Goal: Information Seeking & Learning: Learn about a topic

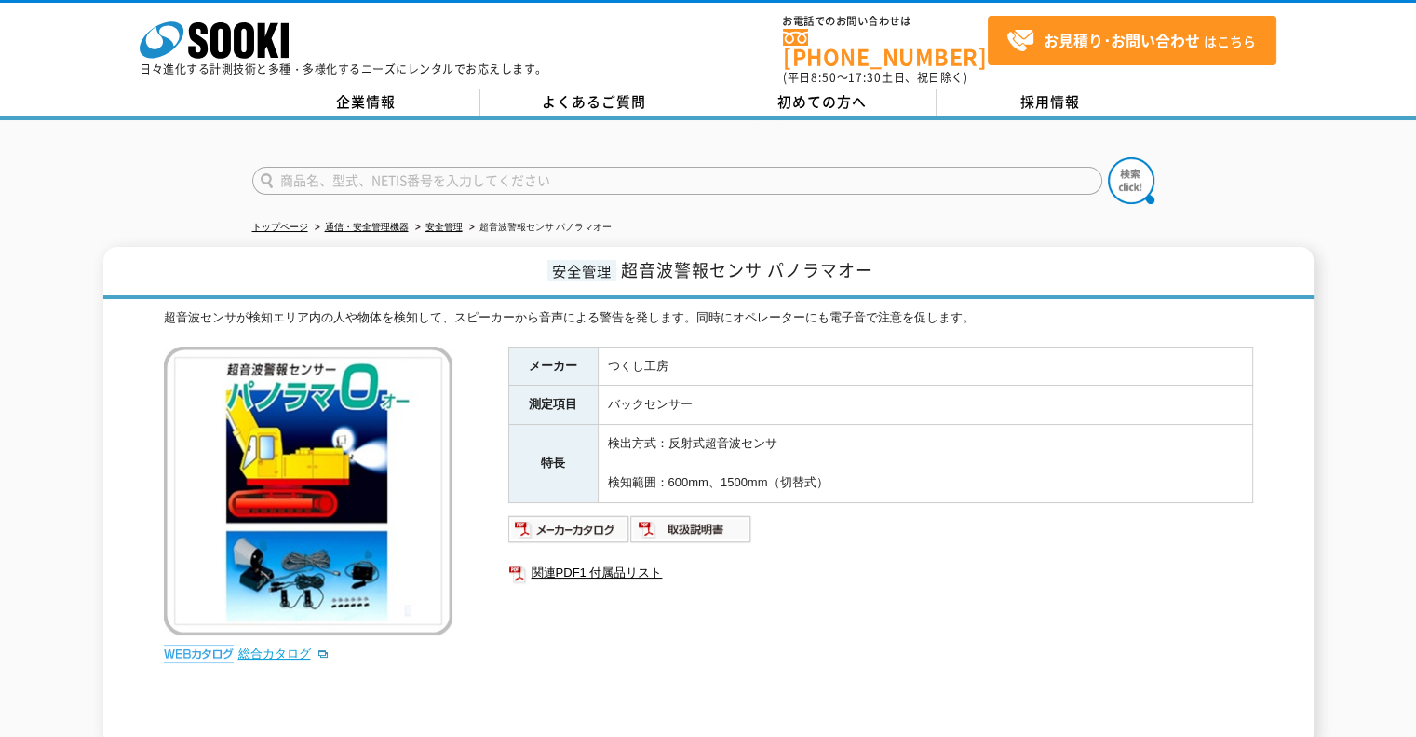
click at [264, 646] on link "総合カタログ" at bounding box center [283, 653] width 91 height 14
click at [566, 514] on img at bounding box center [569, 529] width 122 height 30
click at [584, 167] on input "text" at bounding box center [677, 181] width 850 height 28
type input "ヘリマ"
click at [1108, 157] on button at bounding box center [1131, 180] width 47 height 47
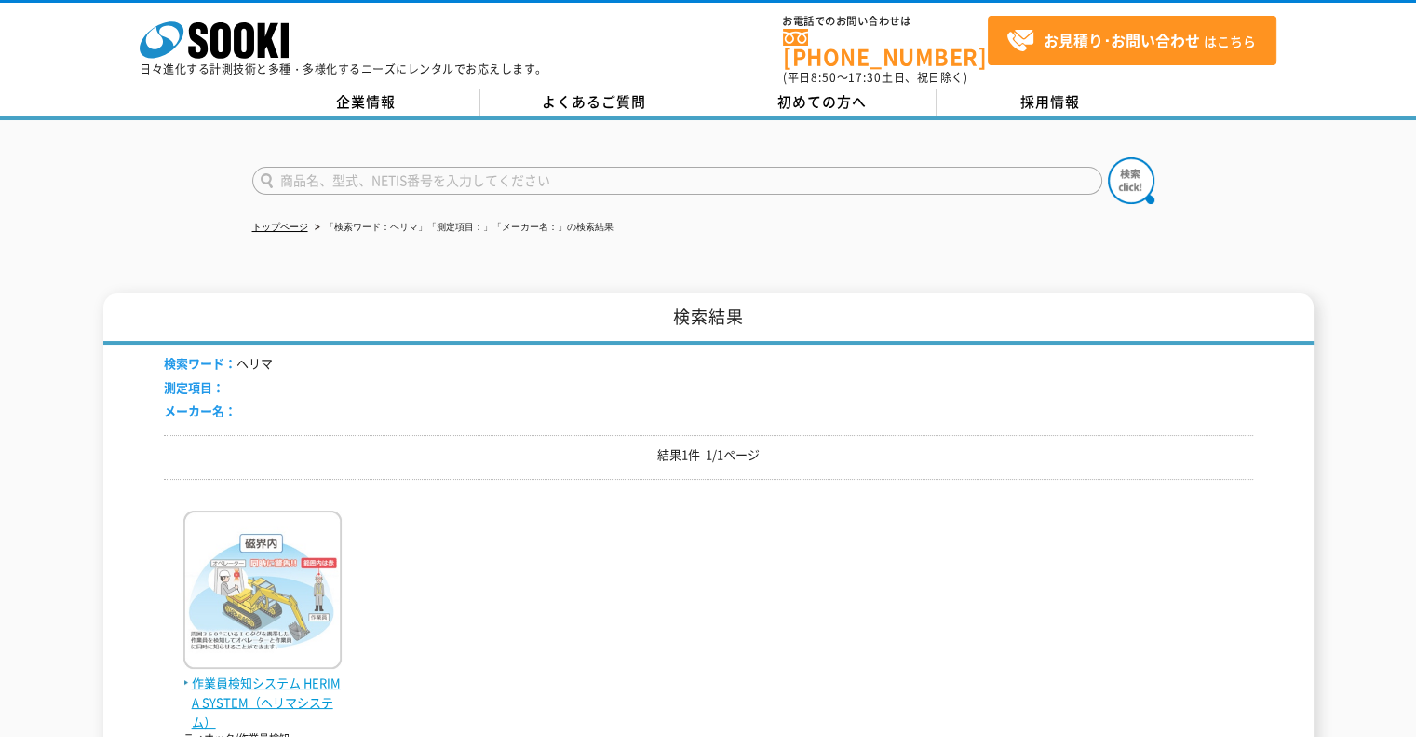
click at [288, 597] on img at bounding box center [262, 591] width 158 height 163
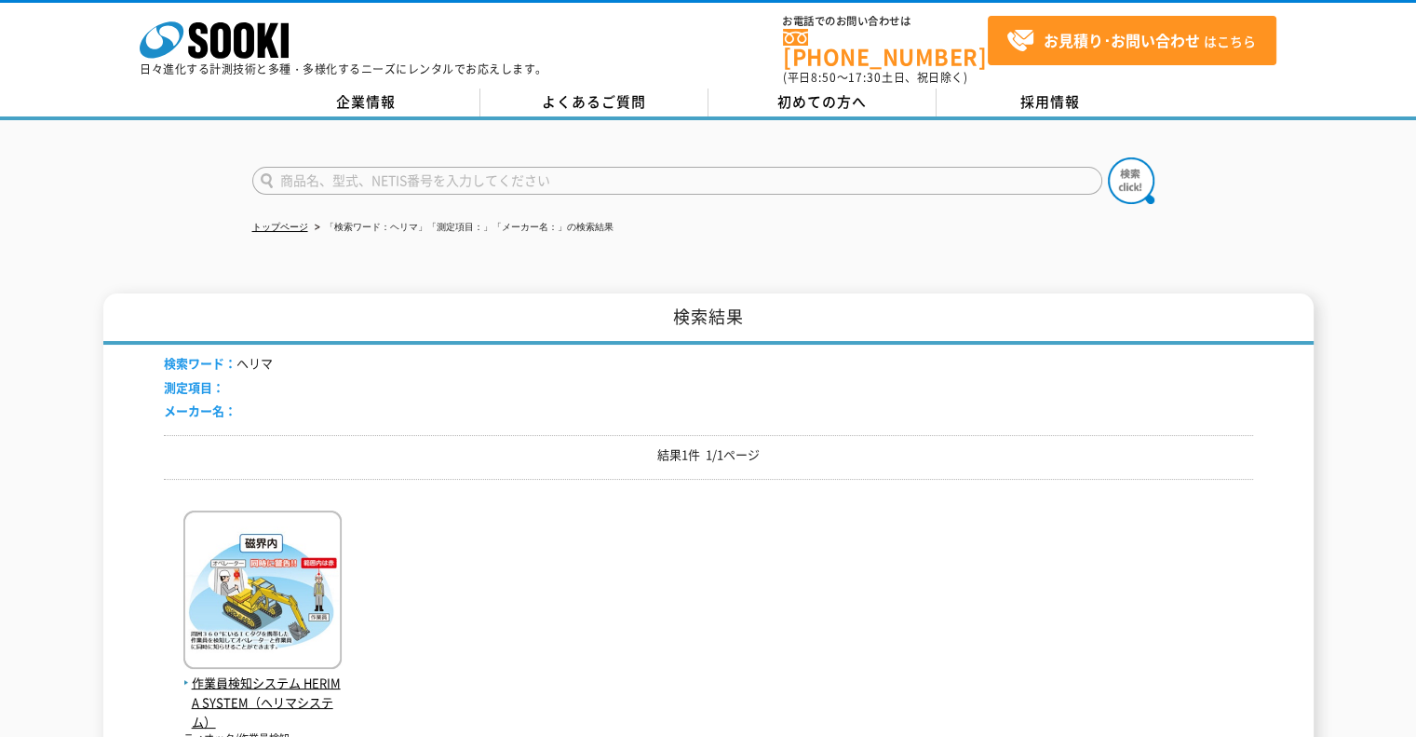
scroll to position [279, 0]
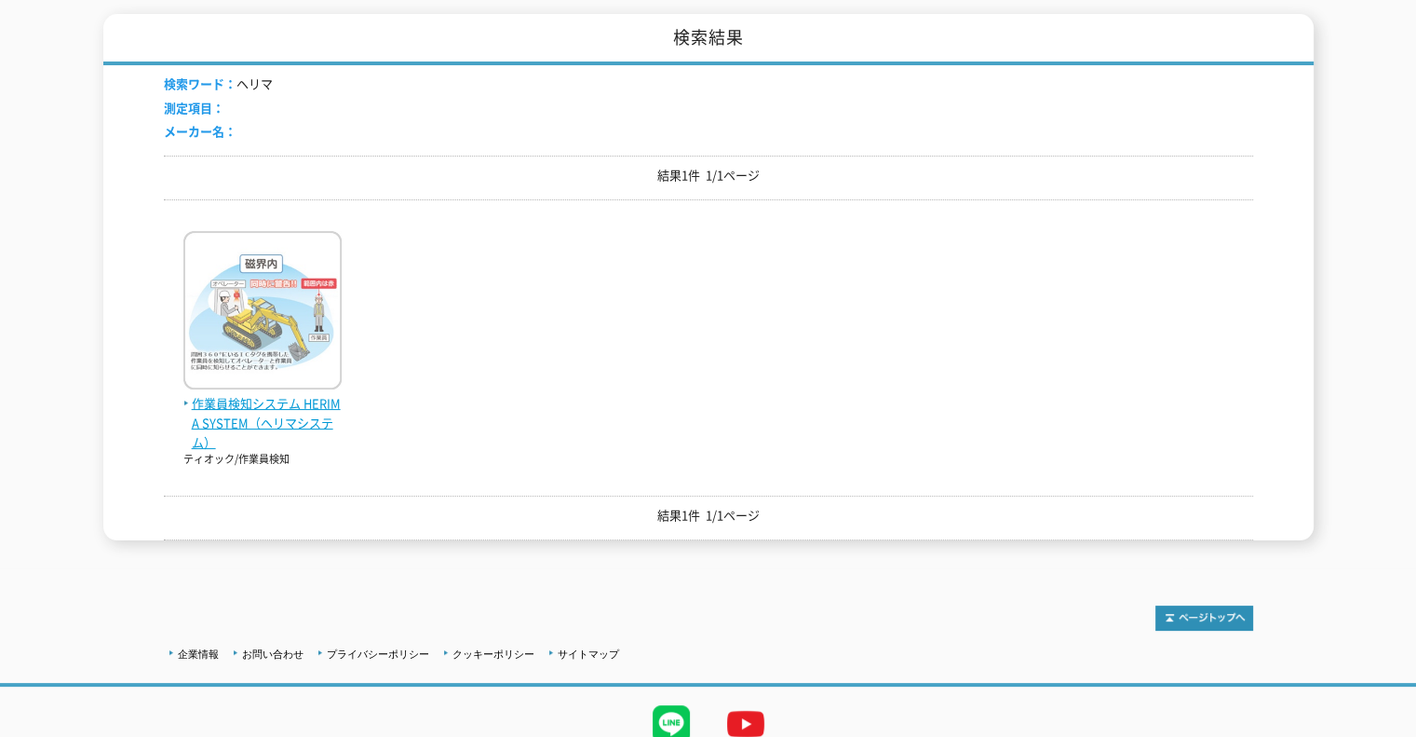
click at [283, 394] on span "作業員検知システム HERIMA SYSTEM（ヘリマシステム）" at bounding box center [262, 423] width 158 height 58
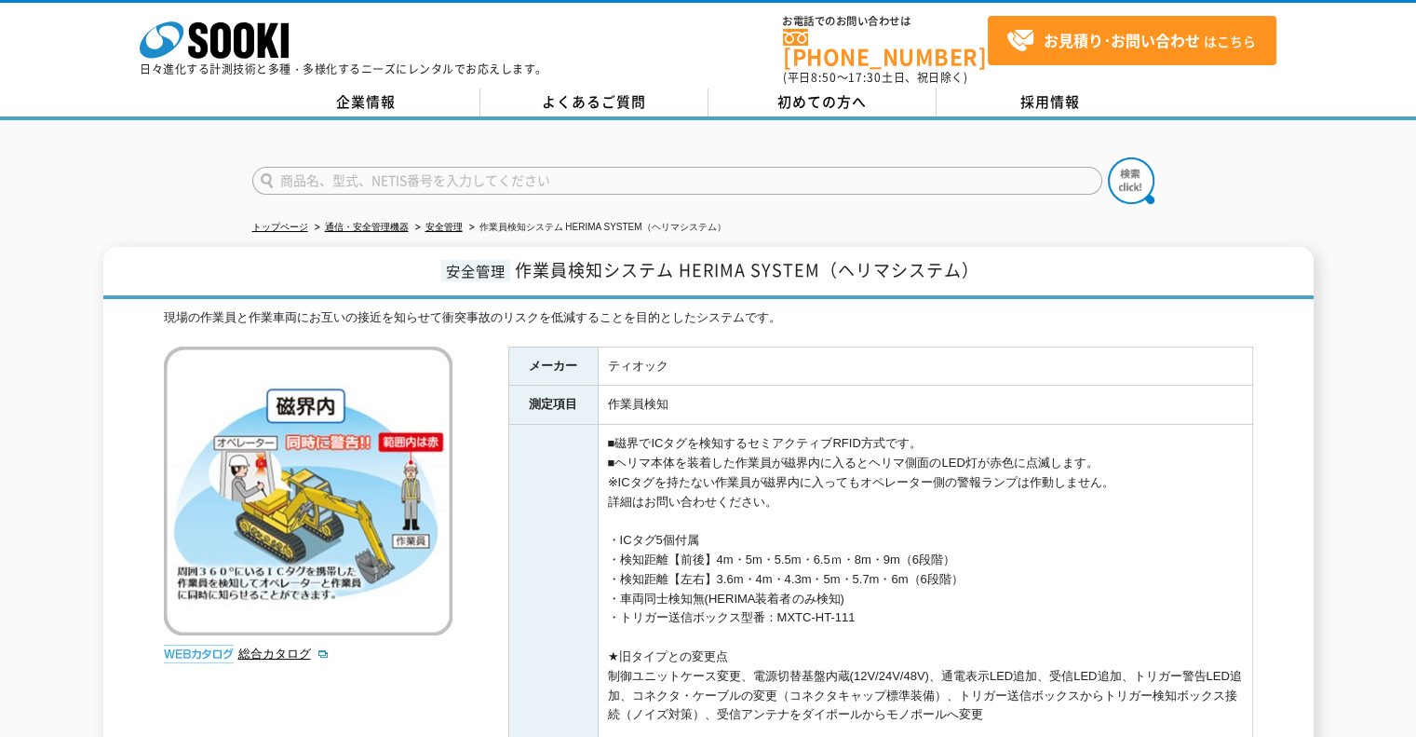
scroll to position [93, 0]
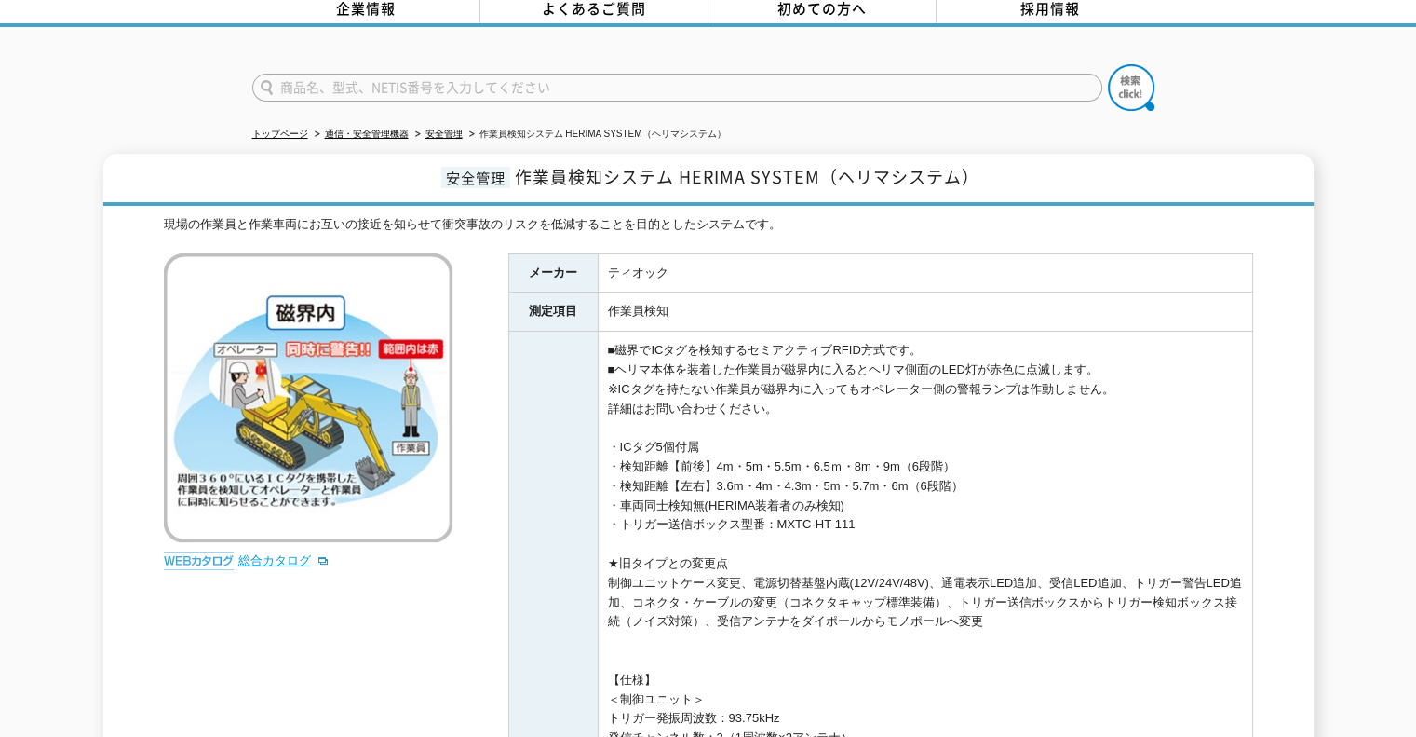
click at [291, 553] on link "総合カタログ" at bounding box center [283, 560] width 91 height 14
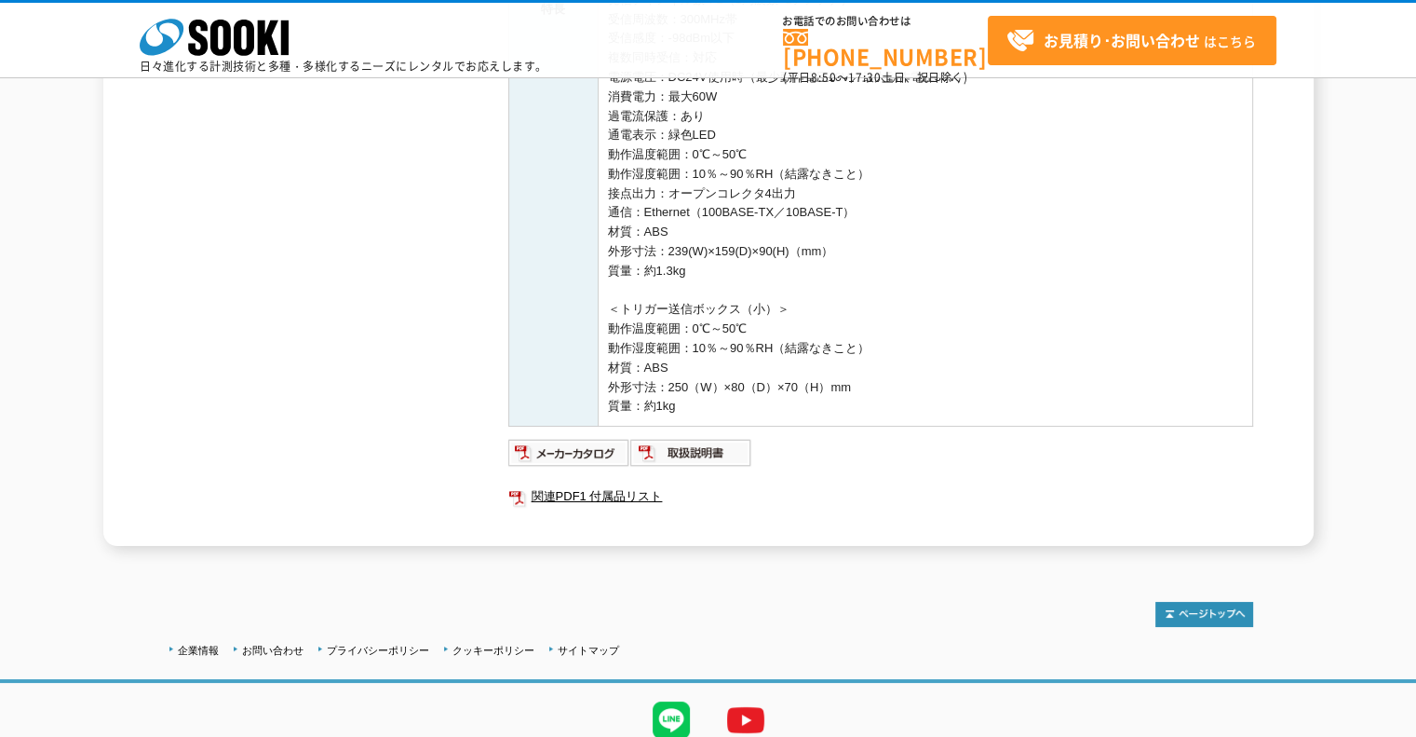
scroll to position [818, 0]
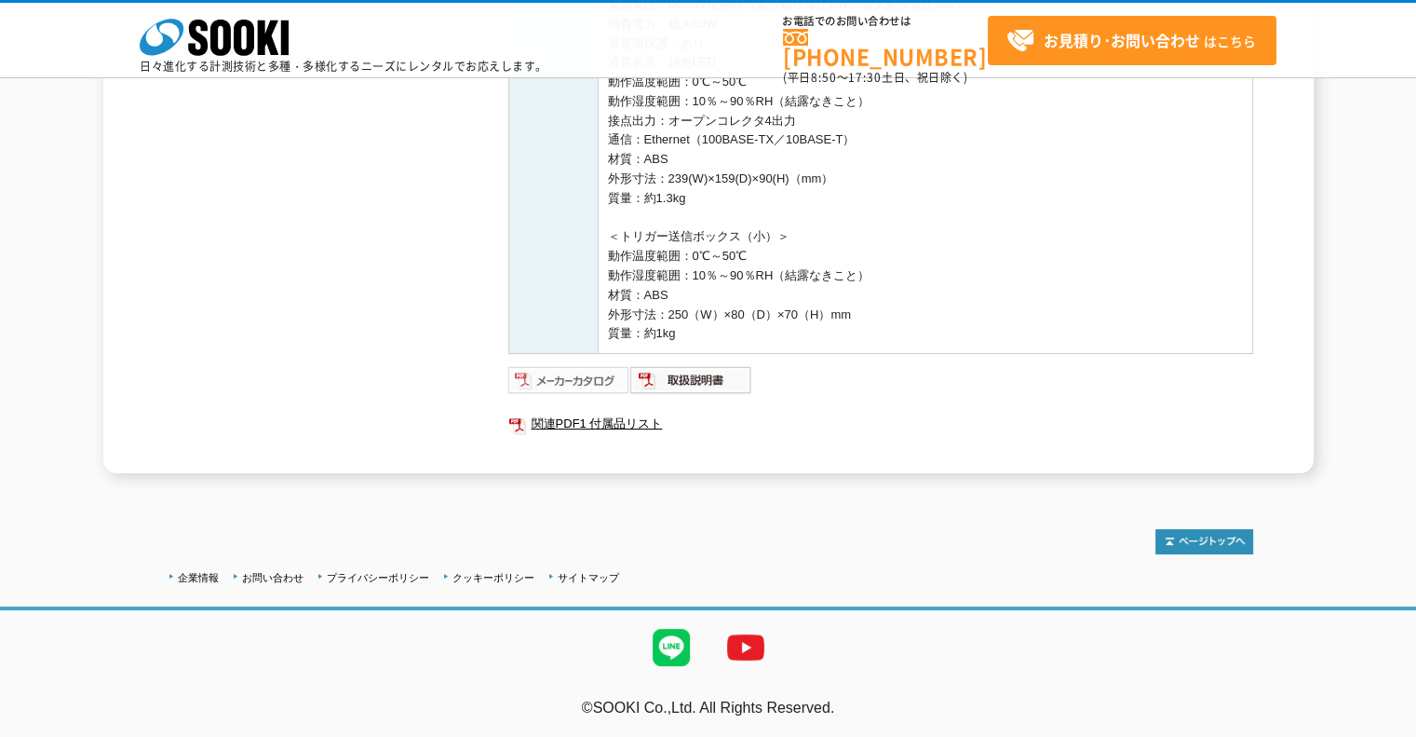
click at [577, 380] on img at bounding box center [569, 380] width 122 height 30
